Goal: Information Seeking & Learning: Learn about a topic

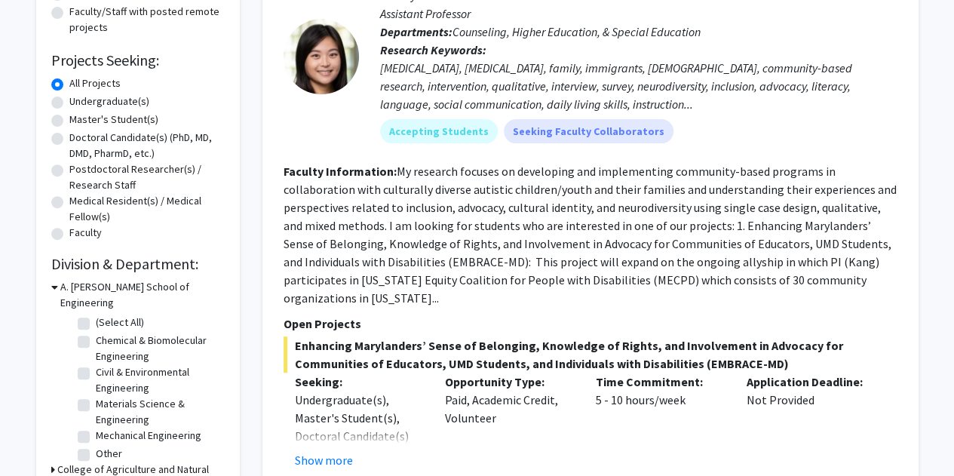
scroll to position [302, 0]
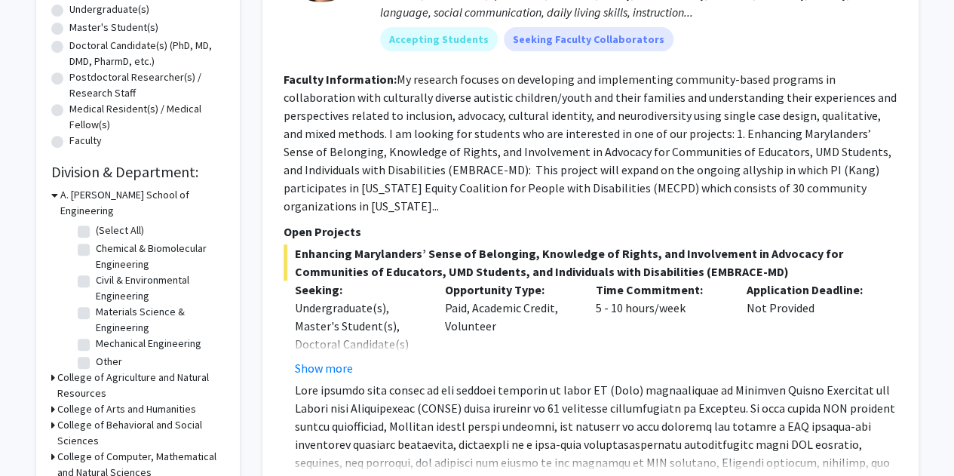
click at [108, 370] on h3 "College of Agriculture and Natural Resources" at bounding box center [140, 386] width 167 height 32
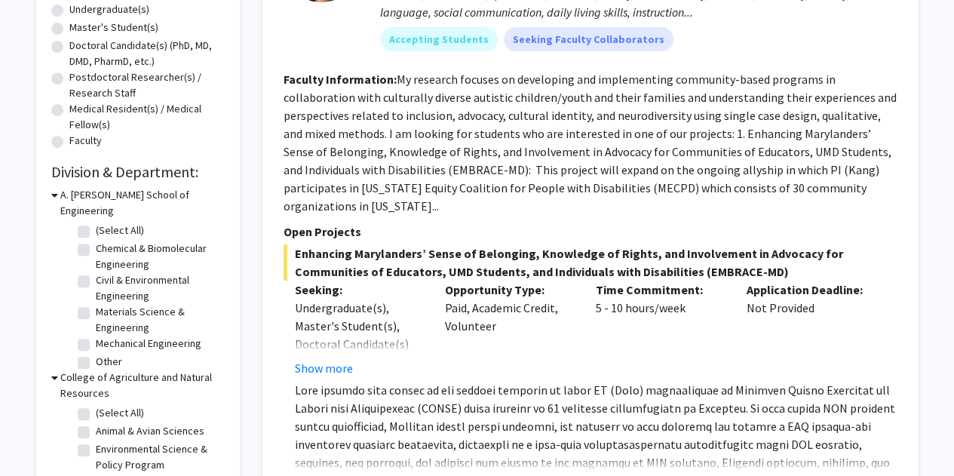
click at [109, 405] on label "(Select All)" at bounding box center [120, 413] width 48 height 16
click at [106, 405] on input "(Select All)" at bounding box center [101, 410] width 10 height 10
checkbox input "true"
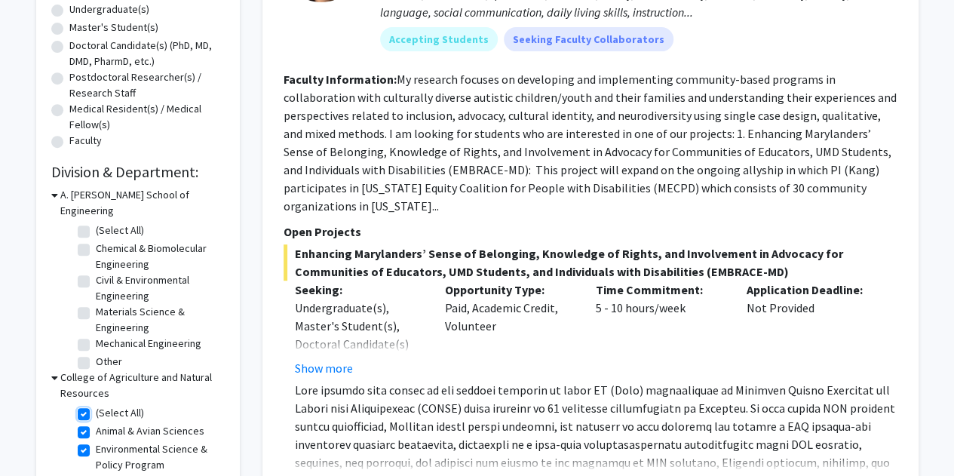
checkbox input "true"
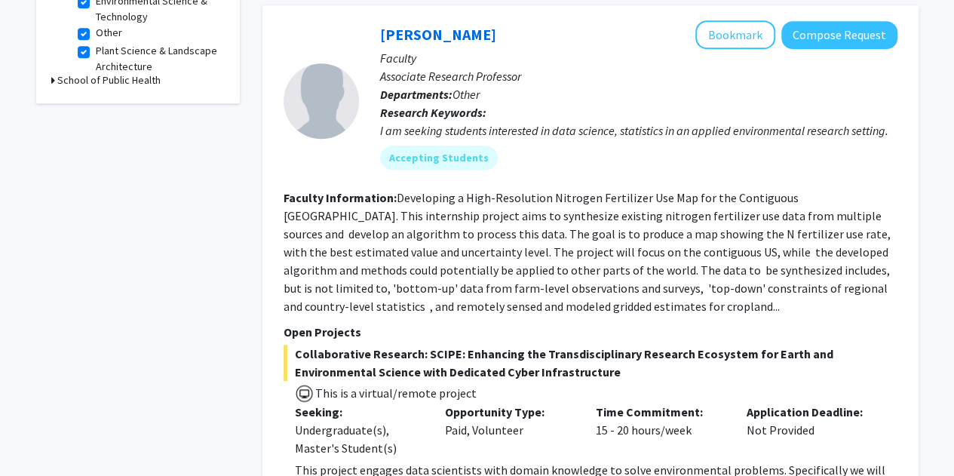
scroll to position [603, 0]
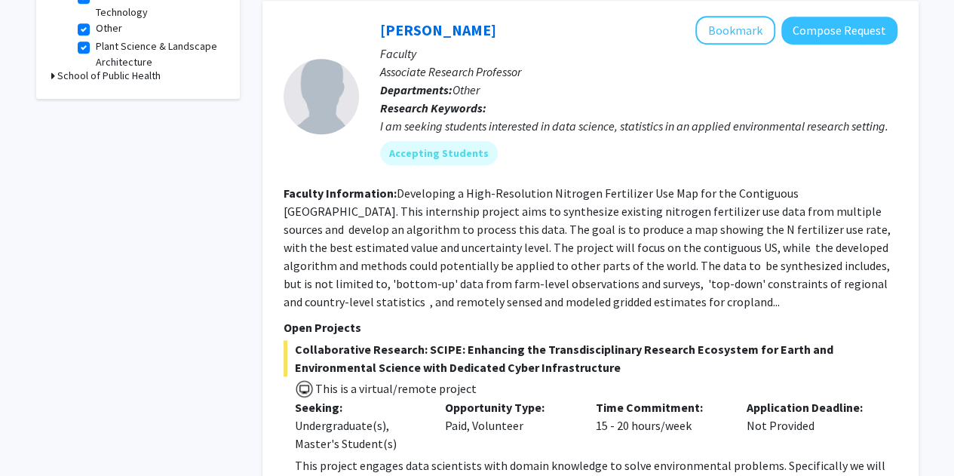
click at [550, 260] on fg-read-more "Developing a High-Resolution Nitrogen Fertilizer Use Map for the Contiguous [GE…" at bounding box center [589, 248] width 610 height 124
click at [431, 151] on mat-chip "Accepting Students" at bounding box center [439, 153] width 118 height 24
click at [493, 211] on fg-read-more "Developing a High-Resolution Nitrogen Fertilizer Use Map for the Contiguous [GE…" at bounding box center [589, 248] width 610 height 124
click at [343, 109] on div at bounding box center [321, 96] width 75 height 75
drag, startPoint x: 528, startPoint y: 269, endPoint x: 561, endPoint y: 280, distance: 34.8
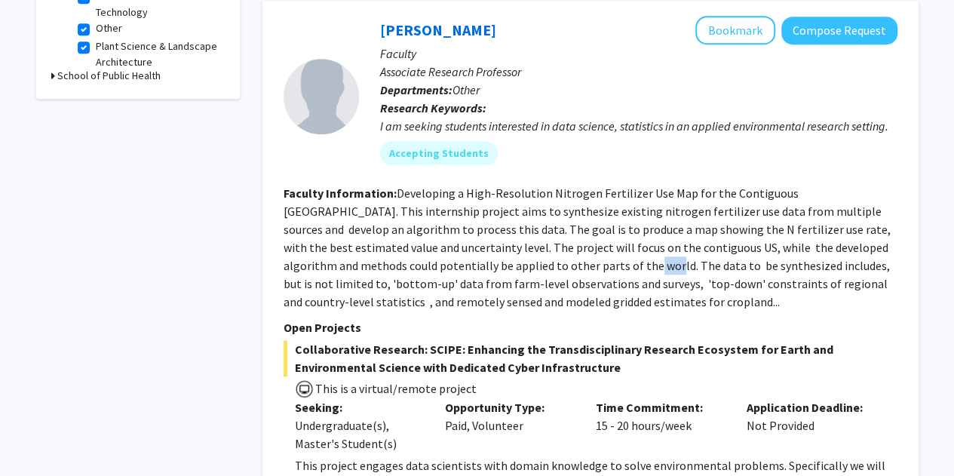
click at [534, 272] on fg-read-more "Developing a High-Resolution Nitrogen Fertilizer Use Map for the Contiguous [GE…" at bounding box center [589, 248] width 610 height 124
click at [593, 302] on fg-read-more "Developing a High-Resolution Nitrogen Fertilizer Use Map for the Contiguous [GE…" at bounding box center [589, 248] width 610 height 124
click at [599, 305] on fg-read-more "Developing a High-Resolution Nitrogen Fertilizer Use Map for the Contiguous [GE…" at bounding box center [589, 248] width 610 height 124
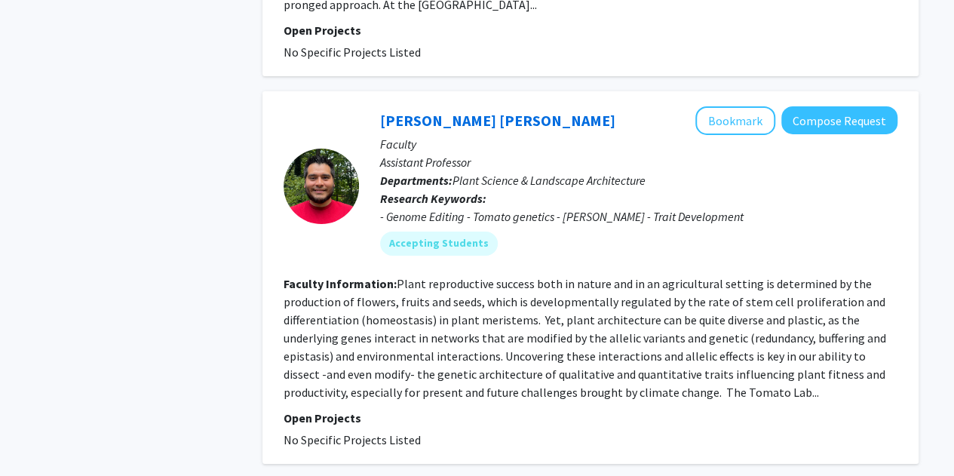
scroll to position [2640, 0]
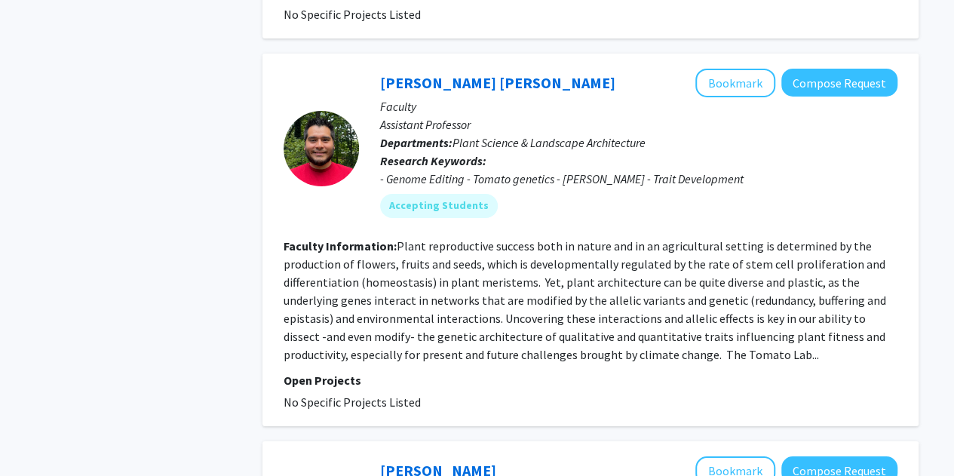
click at [368, 143] on div "[PERSON_NAME] [PERSON_NAME] Bookmark Compose Request Faculty Assistant Professo…" at bounding box center [628, 149] width 539 height 161
click at [361, 386] on p "Open Projects" at bounding box center [591, 380] width 614 height 18
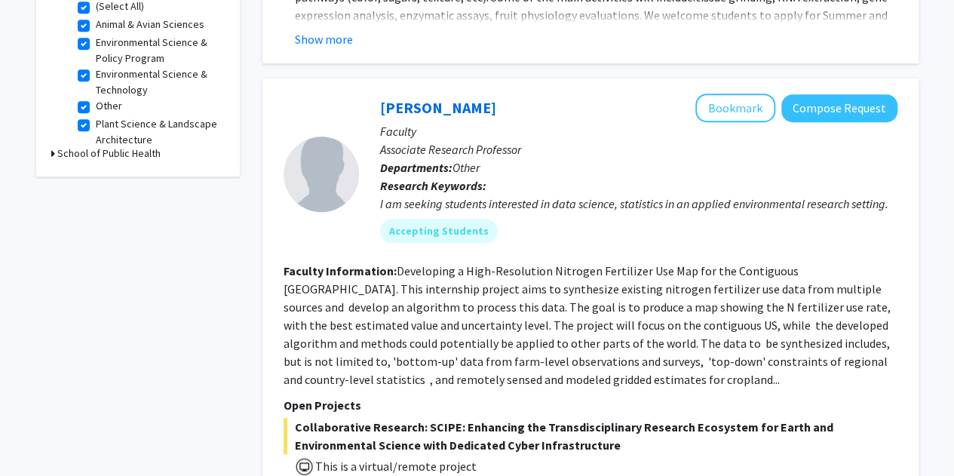
scroll to position [528, 0]
